Goal: Complete application form

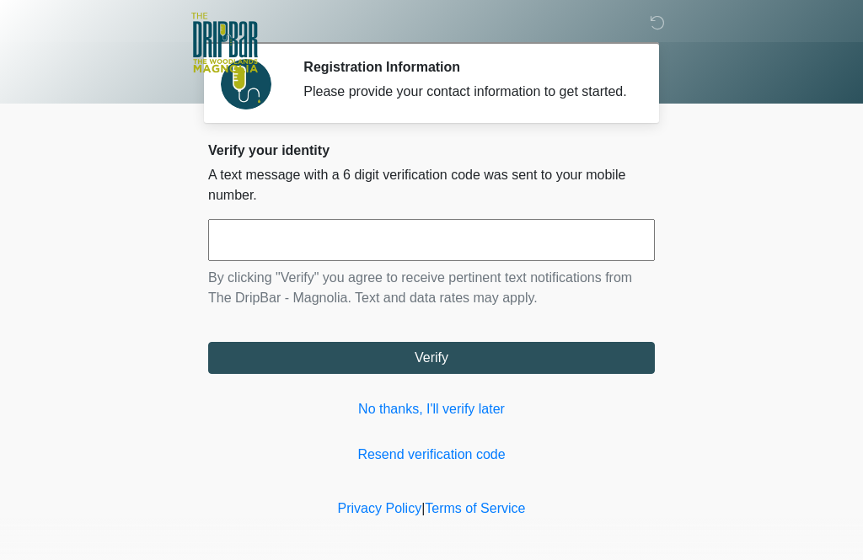
scroll to position [2, 0]
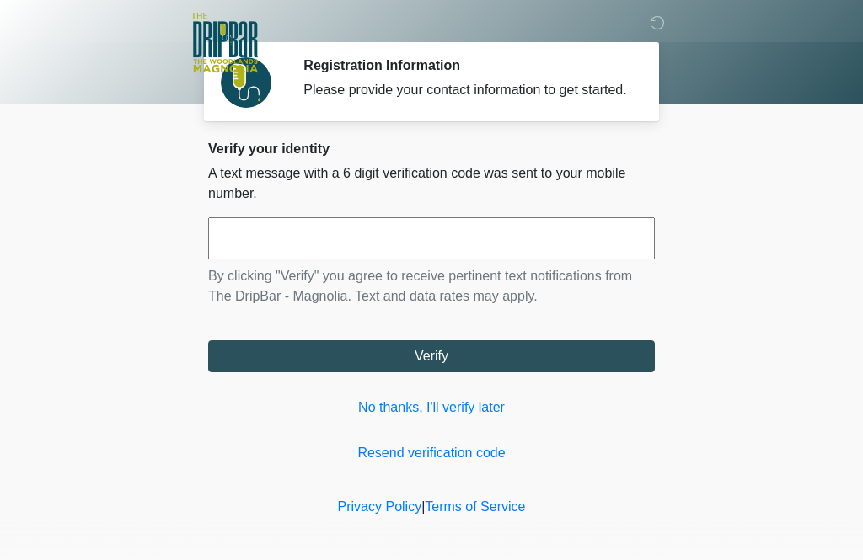
click at [599, 247] on input "text" at bounding box center [431, 238] width 447 height 42
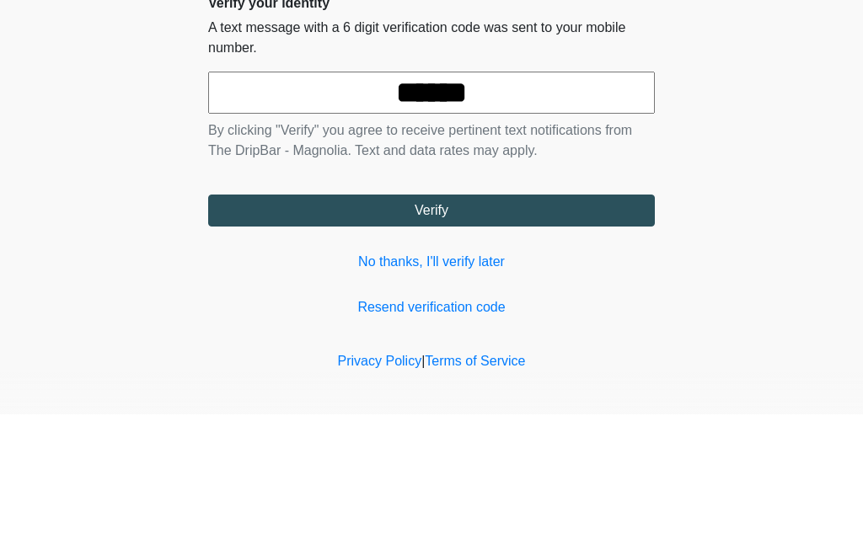
type input "******"
click at [432, 341] on button "Verify" at bounding box center [431, 357] width 447 height 32
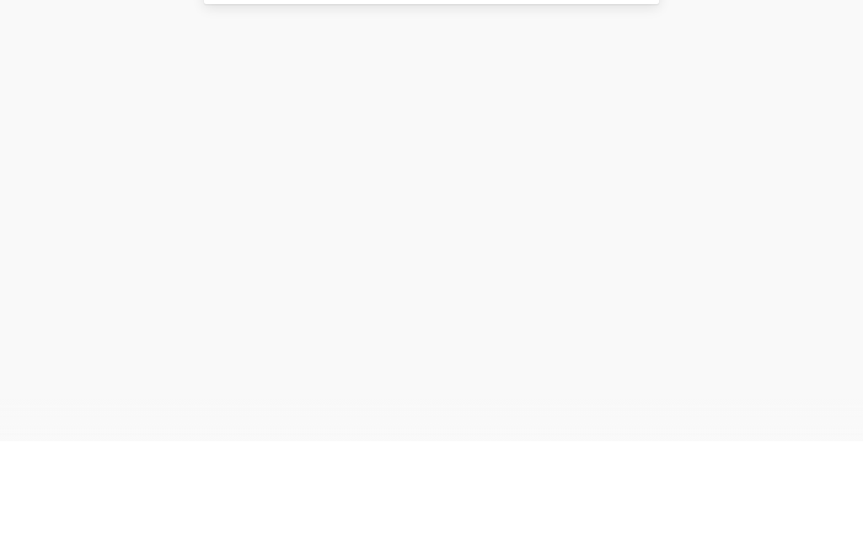
scroll to position [0, 0]
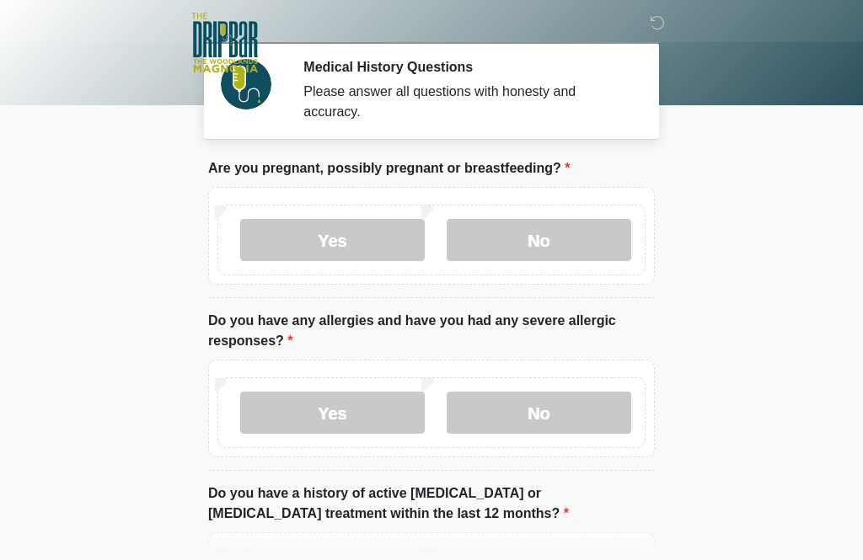
click at [585, 248] on label "No" at bounding box center [539, 240] width 185 height 42
click at [581, 407] on label "No" at bounding box center [539, 413] width 185 height 42
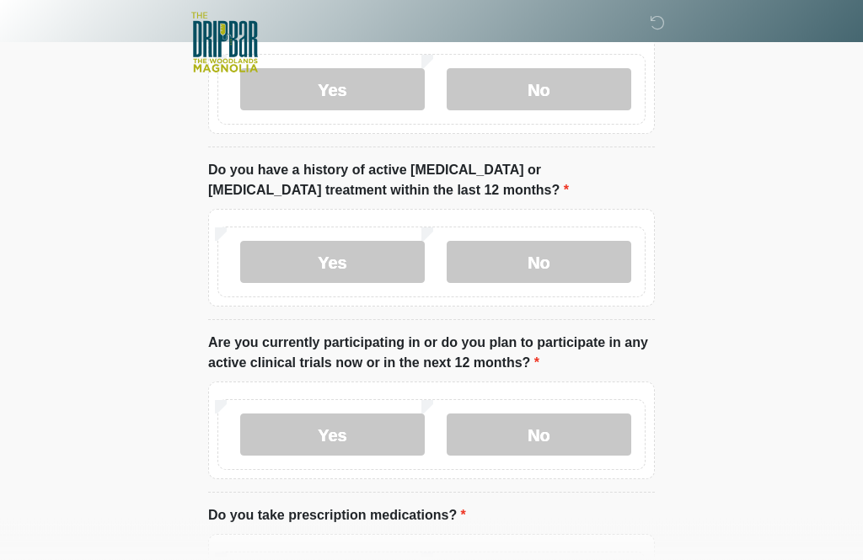
click at [585, 242] on label "No" at bounding box center [539, 263] width 185 height 42
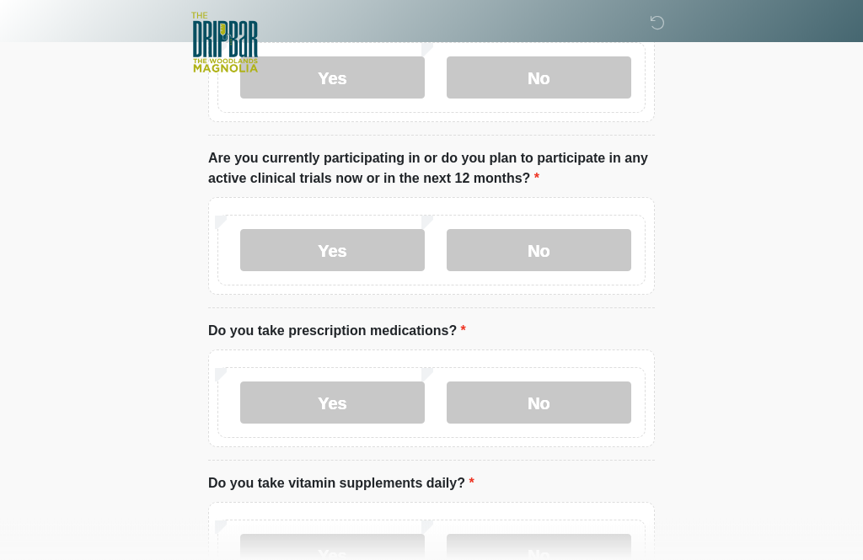
scroll to position [512, 0]
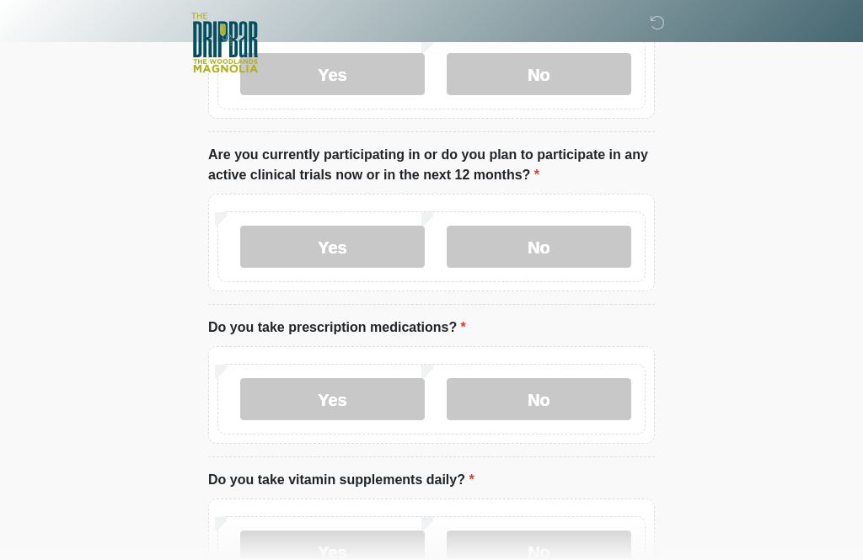
click at [585, 239] on label "No" at bounding box center [539, 247] width 185 height 42
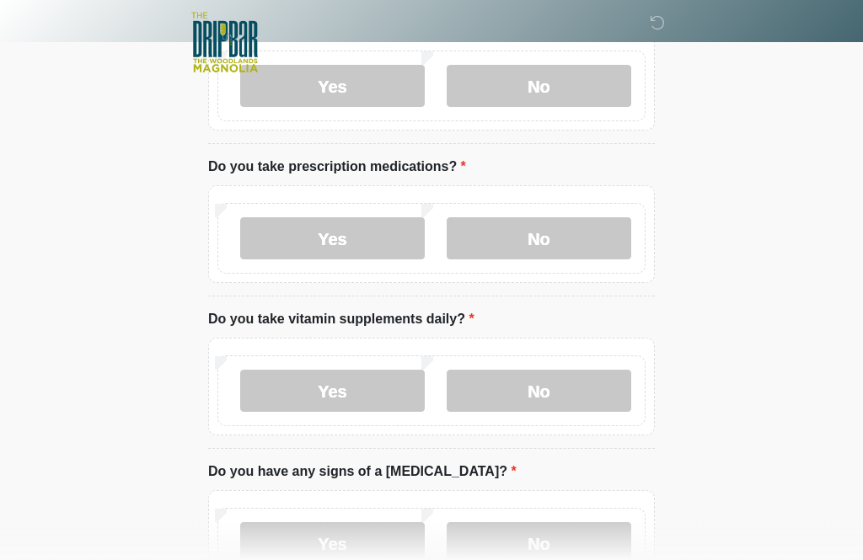
click at [560, 234] on label "No" at bounding box center [539, 239] width 185 height 42
click at [587, 397] on label "No" at bounding box center [539, 391] width 185 height 42
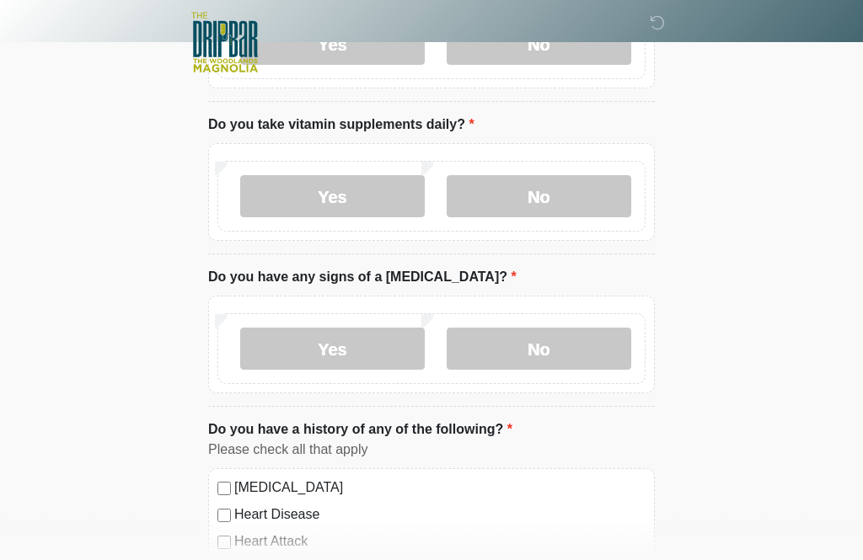
click at [600, 341] on label "No" at bounding box center [539, 350] width 185 height 42
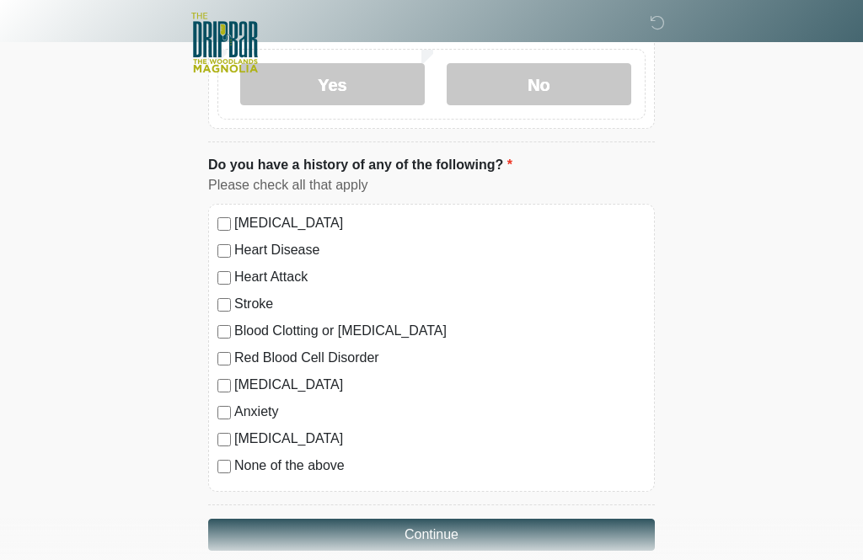
scroll to position [1134, 0]
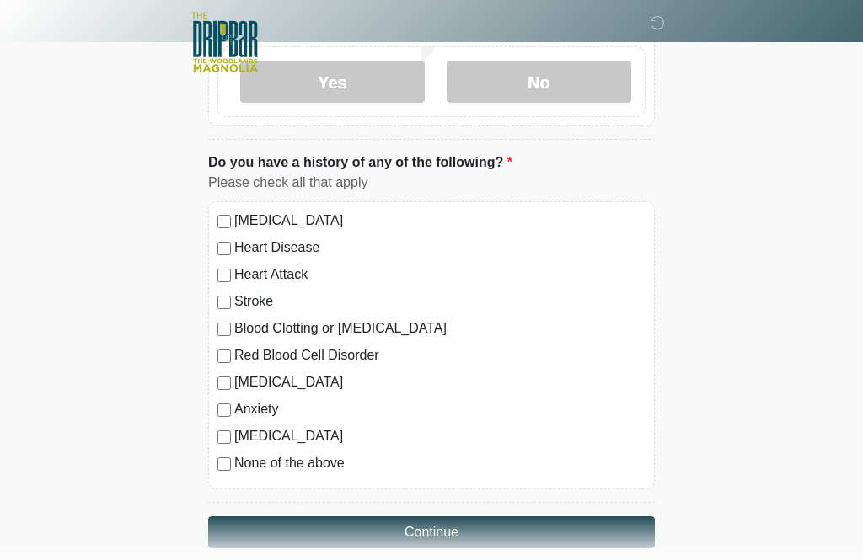
click at [268, 462] on label "None of the above" at bounding box center [439, 464] width 411 height 20
click at [481, 528] on button "Continue" at bounding box center [431, 533] width 447 height 32
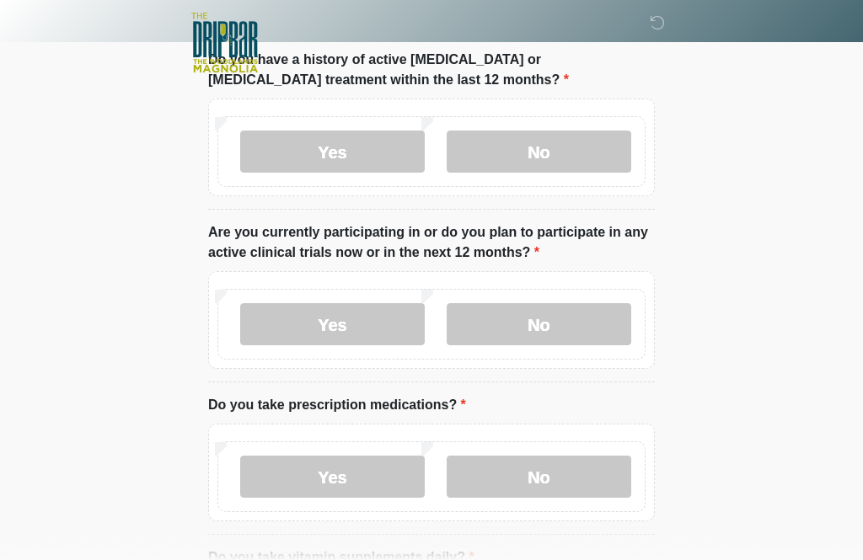
scroll to position [0, 0]
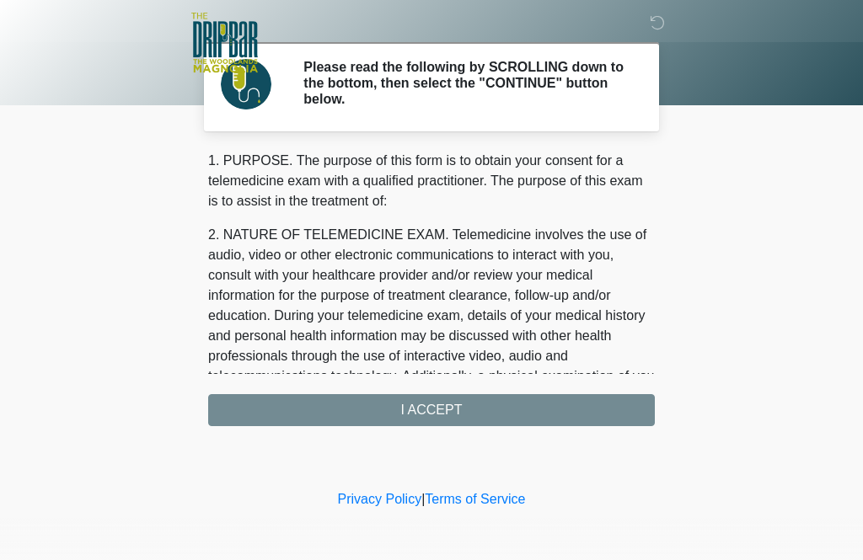
click at [623, 412] on div "1. PURPOSE. The purpose of this form is to obtain your consent for a telemedici…" at bounding box center [431, 289] width 447 height 276
click at [552, 405] on div "1. PURPOSE. The purpose of this form is to obtain your consent for a telemedici…" at bounding box center [431, 289] width 447 height 276
click at [446, 420] on div "1. PURPOSE. The purpose of this form is to obtain your consent for a telemedici…" at bounding box center [431, 289] width 447 height 276
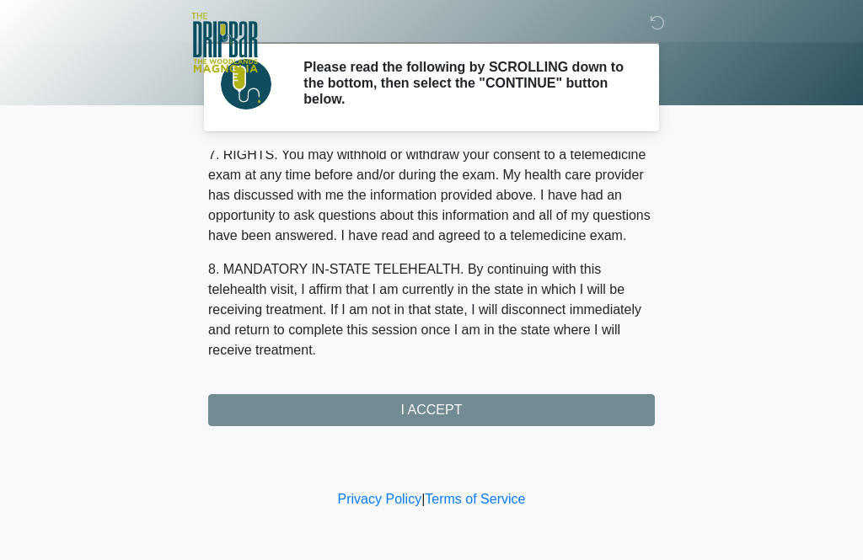
click at [446, 406] on button "I ACCEPT" at bounding box center [431, 410] width 447 height 32
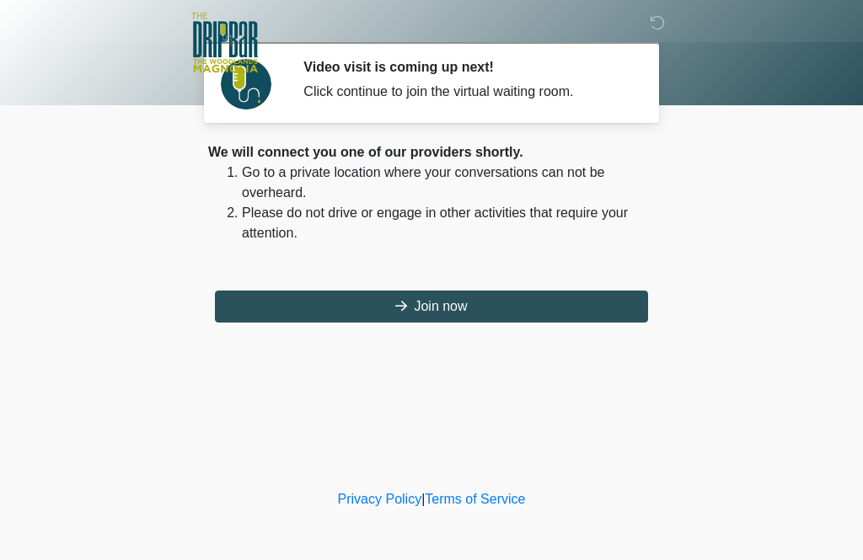
click at [503, 308] on button "Join now" at bounding box center [431, 307] width 433 height 32
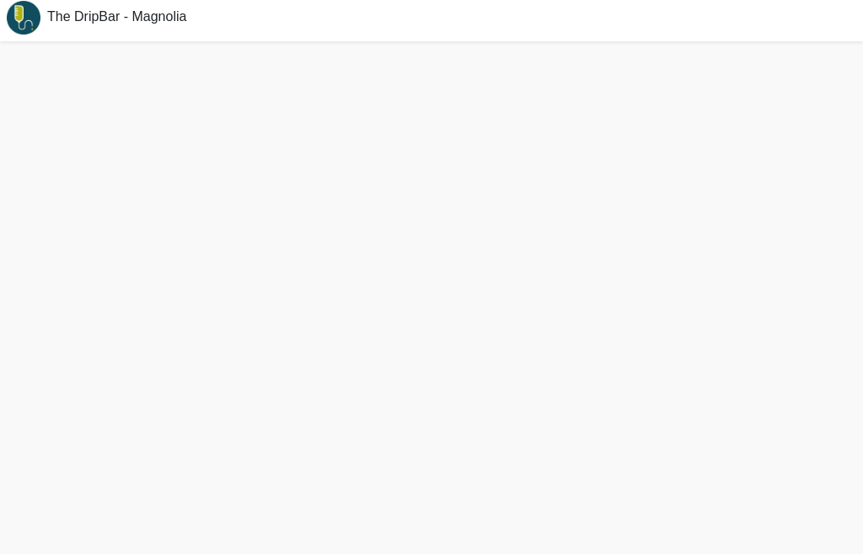
scroll to position [5, 0]
